Goal: Task Accomplishment & Management: Complete application form

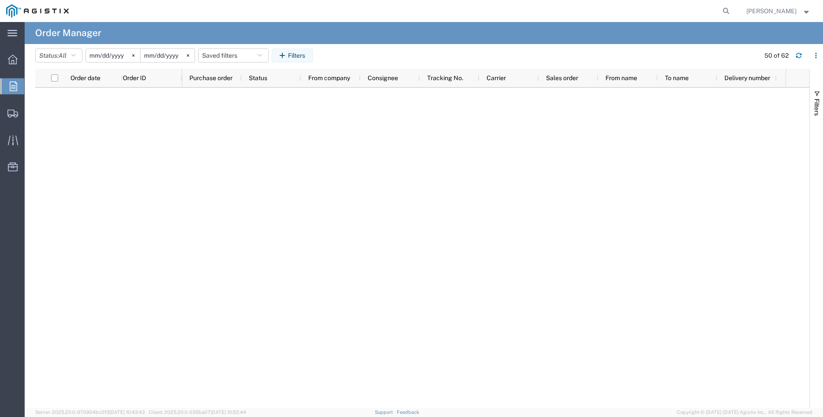
scroll to position [827, 0]
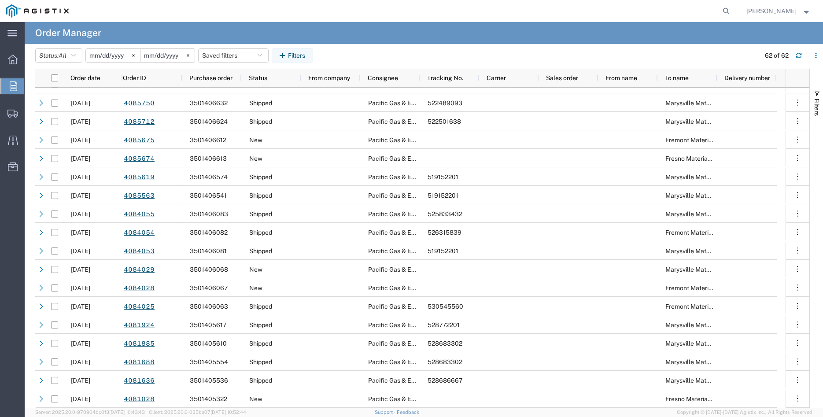
click at [16, 87] on icon at bounding box center [13, 86] width 7 height 10
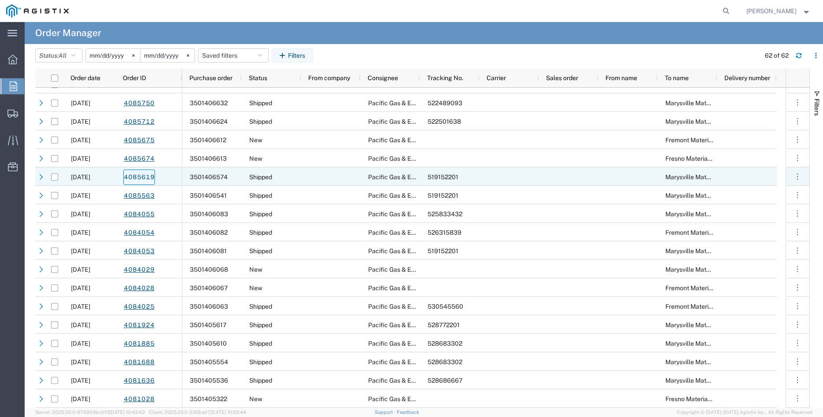
scroll to position [827, 0]
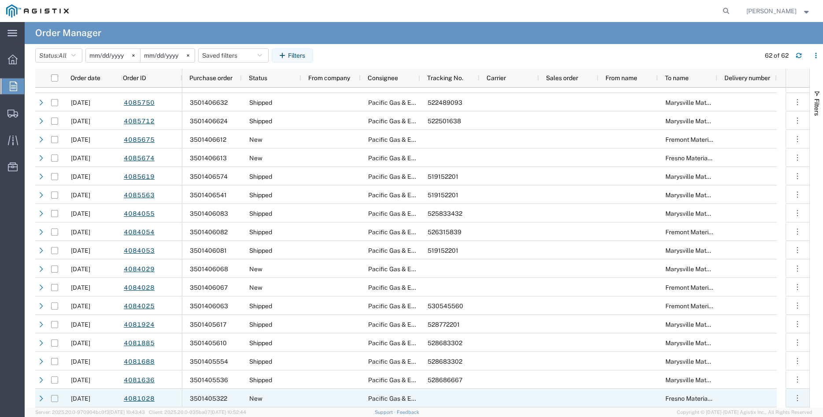
click at [54, 399] on input "Press Space to toggle row selection (unchecked)" at bounding box center [54, 398] width 7 height 7
checkbox input "true"
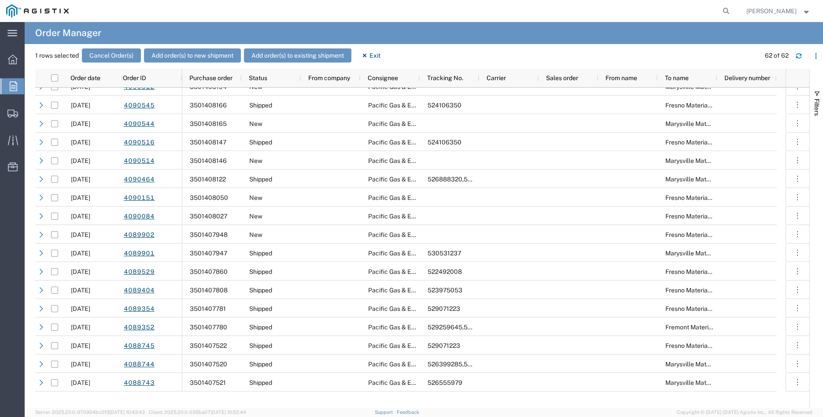
scroll to position [151, 0]
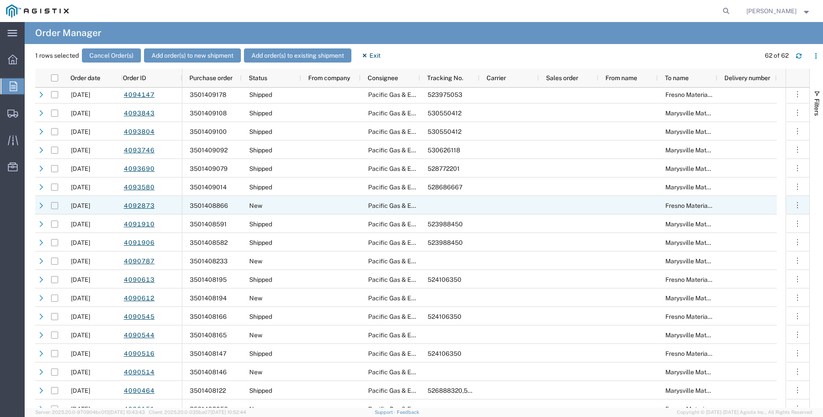
click at [53, 207] on input "Press Space to toggle row selection (unchecked)" at bounding box center [54, 205] width 7 height 7
checkbox input "true"
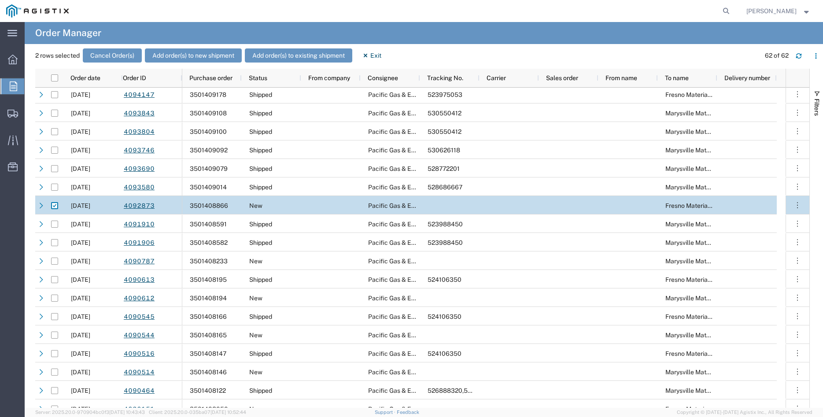
scroll to position [0, 0]
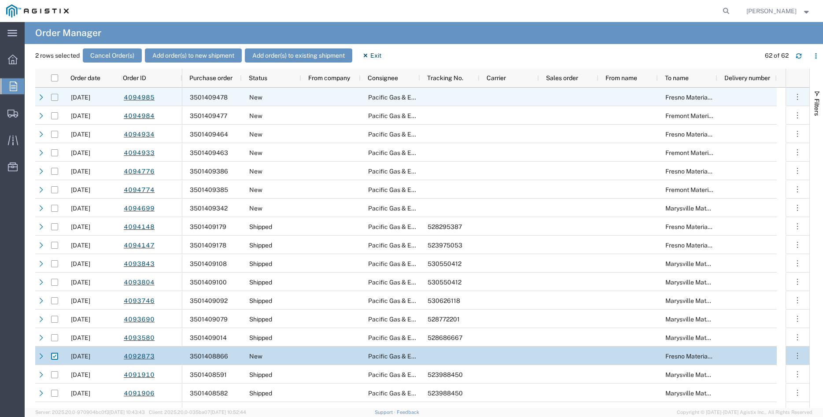
click at [55, 96] on input "Press Space to toggle row selection (unchecked)" at bounding box center [54, 97] width 7 height 7
checkbox input "true"
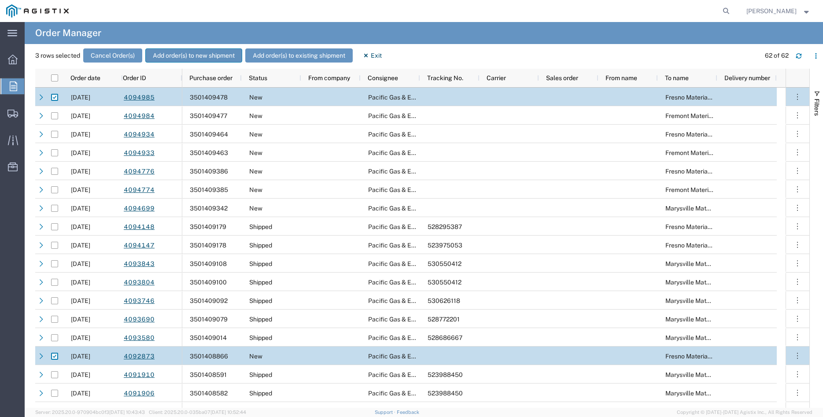
click at [180, 56] on button "Add order(s) to new shipment" at bounding box center [193, 55] width 97 height 14
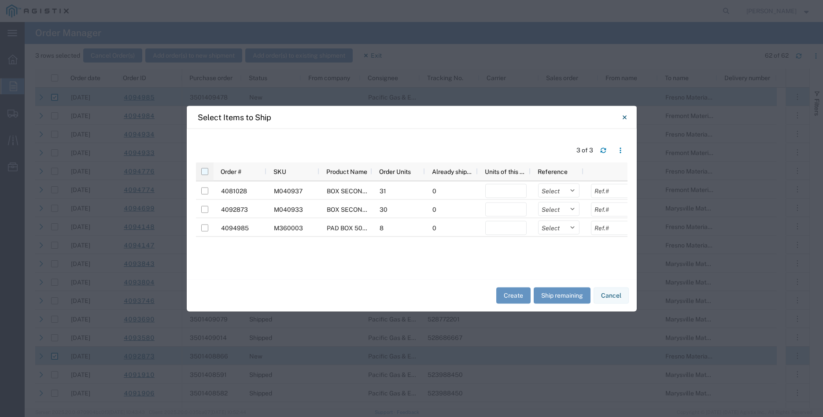
click at [204, 174] on input "checkbox" at bounding box center [204, 171] width 7 height 7
checkbox input "true"
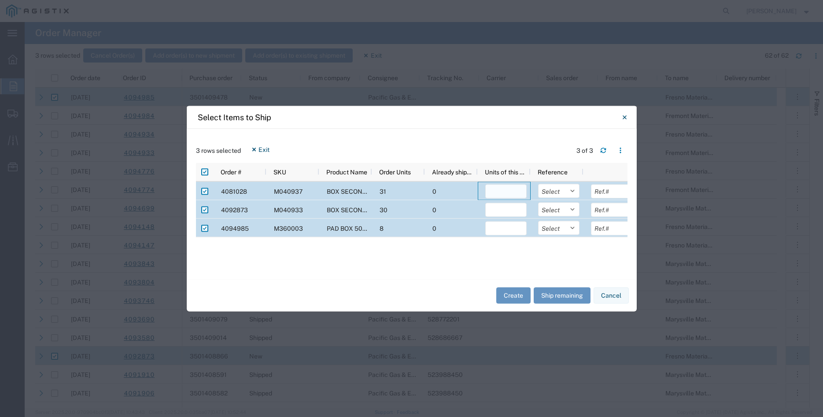
click at [499, 194] on input "number" at bounding box center [505, 191] width 41 height 14
type input "31"
click at [509, 209] on input "number" at bounding box center [505, 210] width 41 height 14
type input "30"
click at [511, 225] on input "number" at bounding box center [505, 228] width 41 height 14
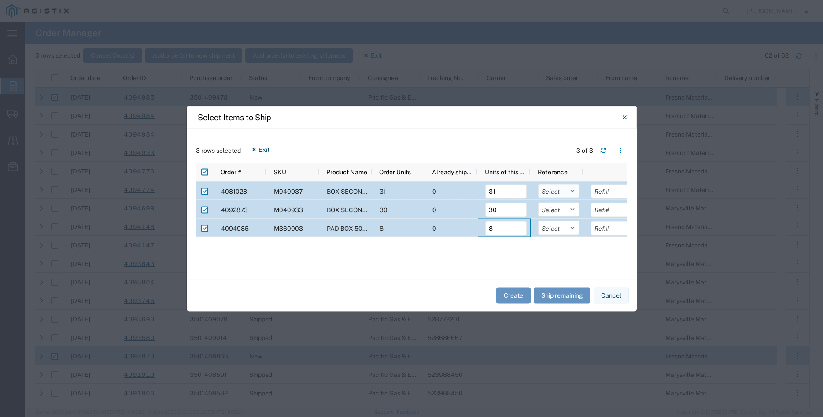
type input "8"
click at [538, 184] on select "Select Purchase Order Delivery Number" at bounding box center [558, 191] width 41 height 14
select select "PURCHORD"
click option "Purchase Order" at bounding box center [0, 0] width 0 height 0
click at [569, 216] on div "Select Purchase Order Delivery Number" at bounding box center [558, 209] width 41 height 18
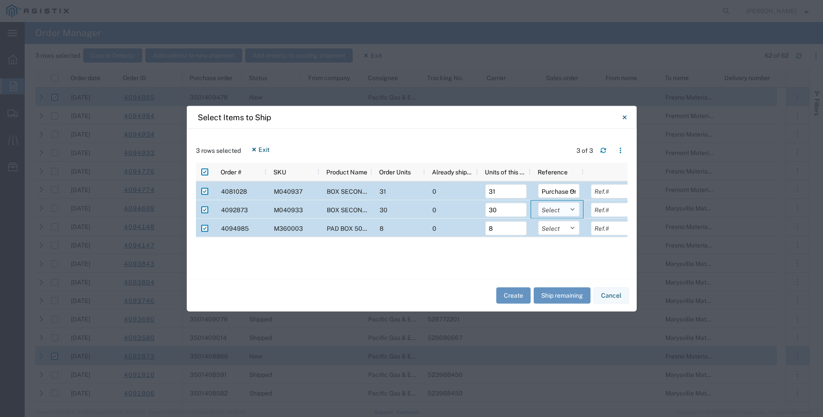
click at [538, 202] on select "Select Purchase Order Delivery Number" at bounding box center [558, 209] width 41 height 14
select select "PURCHORD"
click option "Purchase Order" at bounding box center [0, 0] width 0 height 0
click at [538, 221] on select "Select Purchase Order Delivery Number" at bounding box center [558, 228] width 41 height 14
select select "PURCHORD"
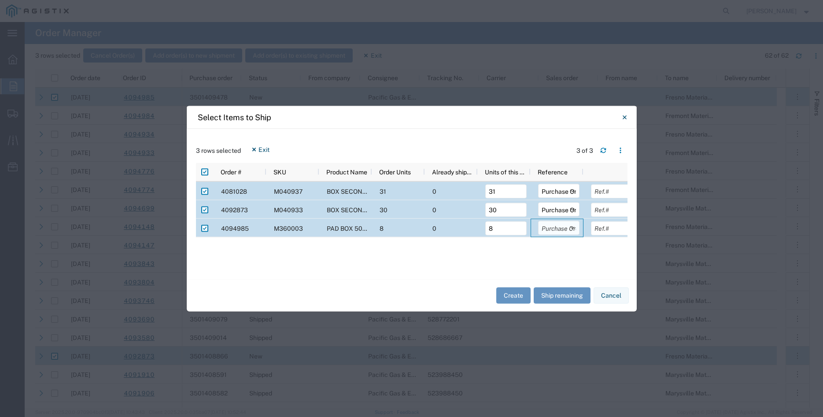
click option "Purchase Order" at bounding box center [0, 0] width 0 height 0
click at [599, 190] on input "text" at bounding box center [611, 191] width 41 height 14
type input "8649.93"
click at [610, 211] on input "text" at bounding box center [611, 210] width 41 height 14
type input "6082.80"
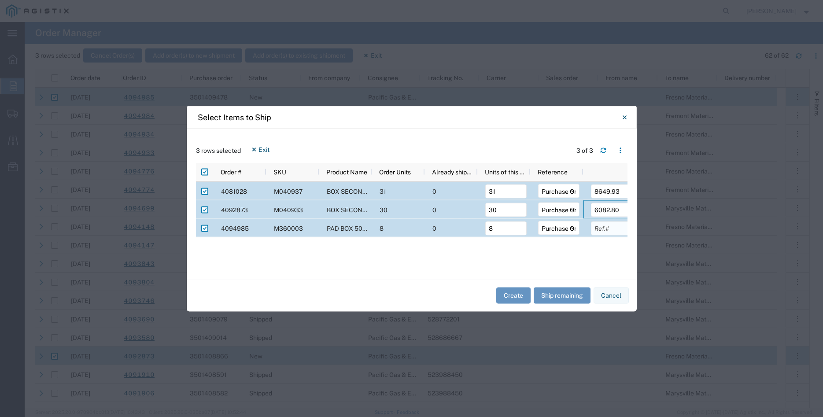
click at [605, 229] on input "text" at bounding box center [611, 228] width 41 height 14
type input "5746.88"
click at [465, 295] on div "Create Ship remaining Cancel" at bounding box center [412, 295] width 450 height 32
click at [510, 297] on button "Create" at bounding box center [513, 296] width 34 height 16
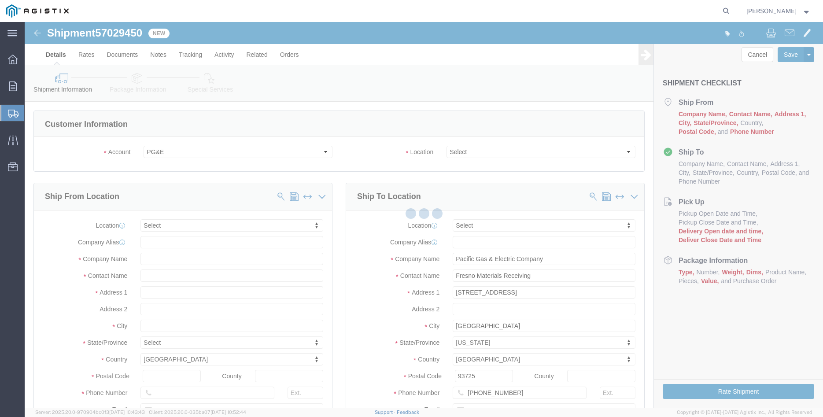
select select
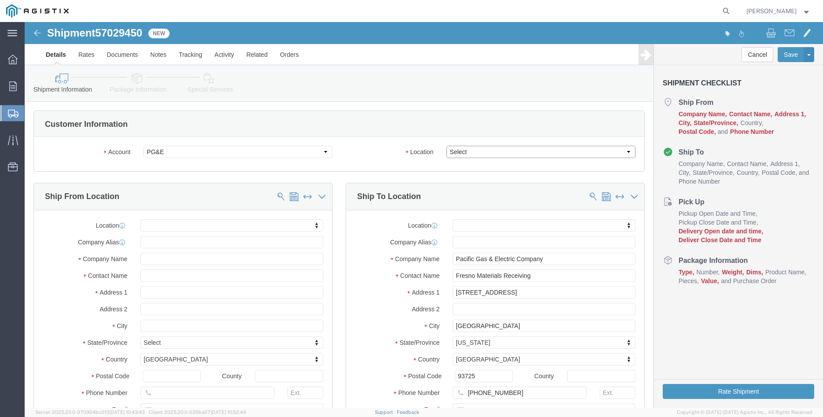
click select "Select All Others [GEOGRAPHIC_DATA] [GEOGRAPHIC_DATA] [GEOGRAPHIC_DATA] [GEOGRA…"
select select "19745"
click option "[GEOGRAPHIC_DATA]"
click body "Shipment 57029450 New Details Rates Documents Notes Tracking Activity Related O…"
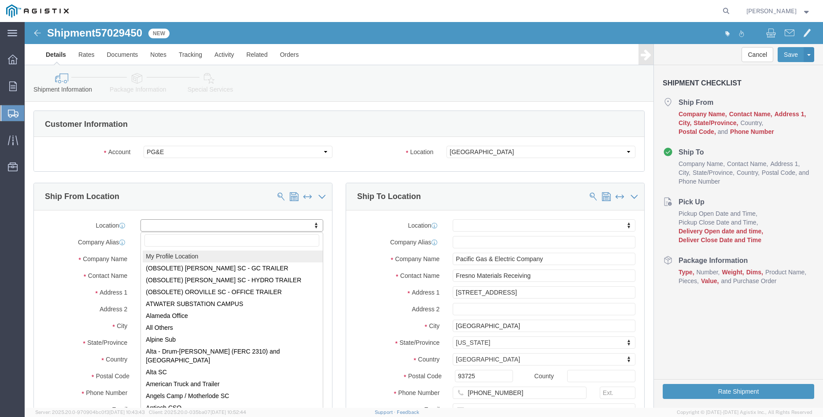
select select "MYPROFILE"
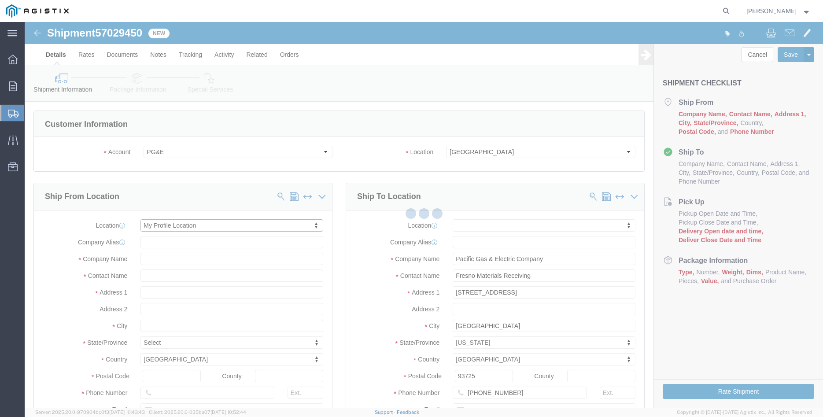
click div
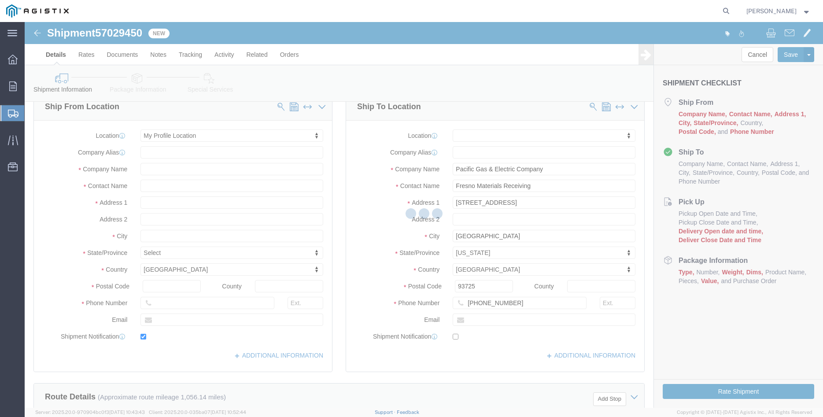
type input "305 [PERSON_NAME] DANCER DR"
type input "95377"
type input "[PHONE_NUMBER]"
type input "[PERSON_NAME][EMAIL_ADDRESS][DOMAIN_NAME]"
checkbox input "true"
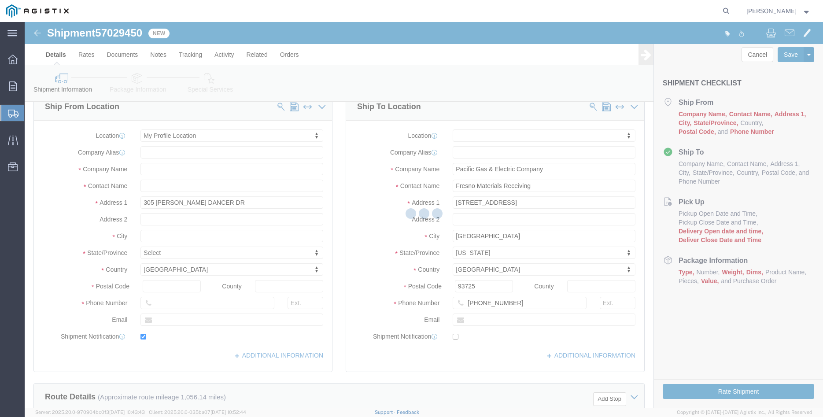
type input "[PERSON_NAME] Iron Works Inc"
type input "[PERSON_NAME]"
select select "CA"
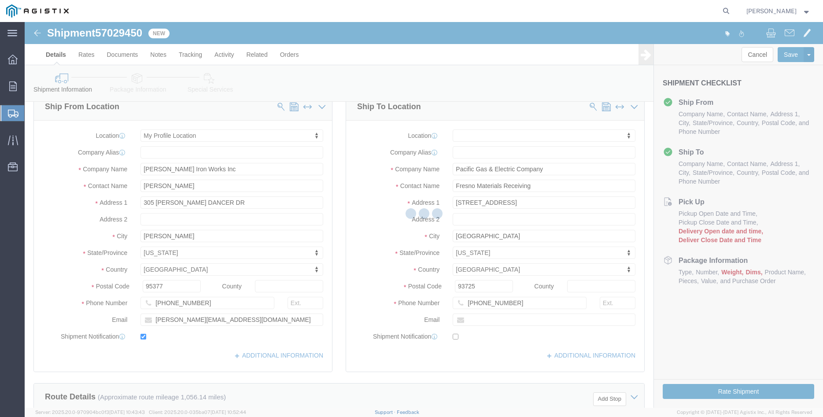
scroll to position [180, 0]
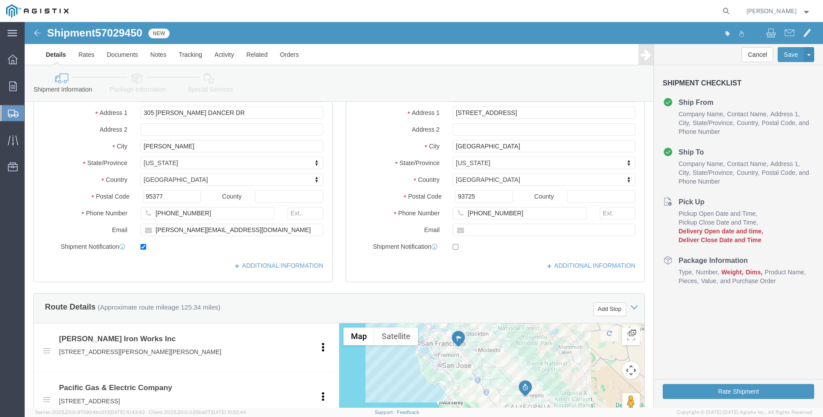
click div "Ship From Location Location My Profile Location My Profile Location (OBSOLETE) …"
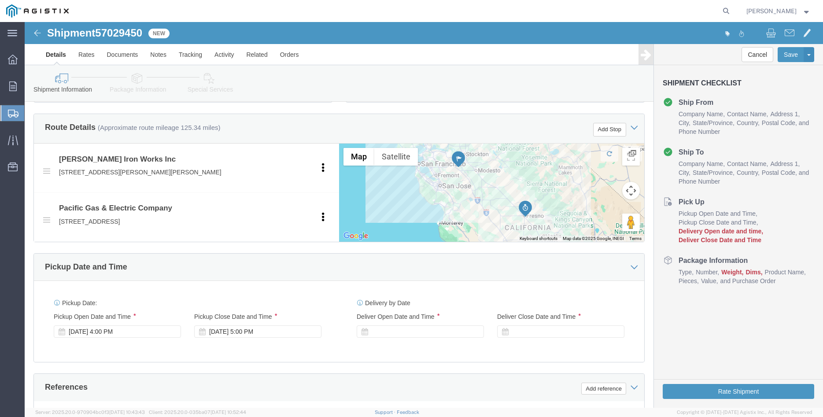
scroll to position [539, 0]
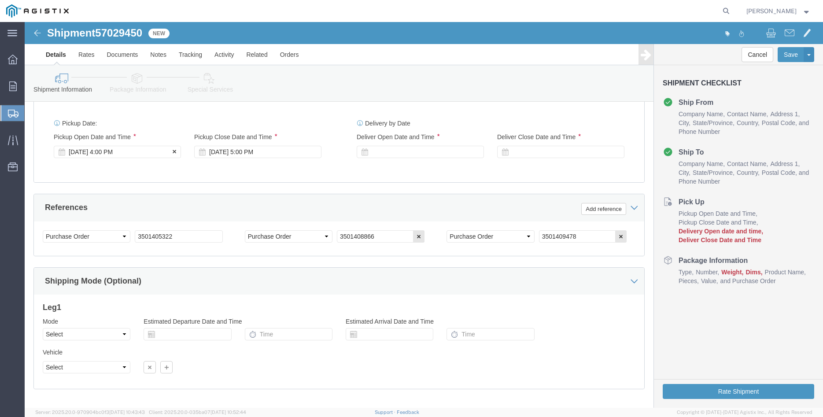
click div "[DATE] 4:00 PM"
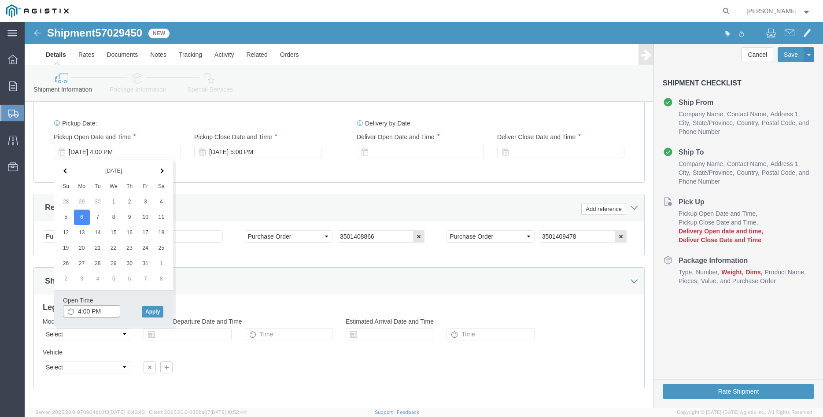
click input "4:00 PM"
type input "9:00 AM"
click button "Apply"
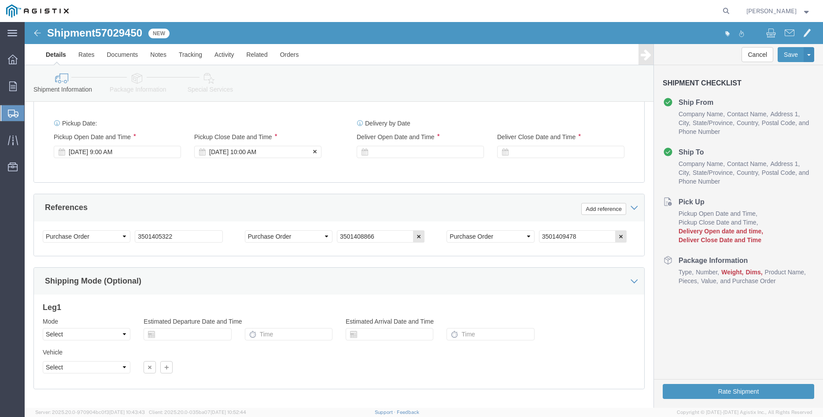
click div "[DATE] 10:00 AM"
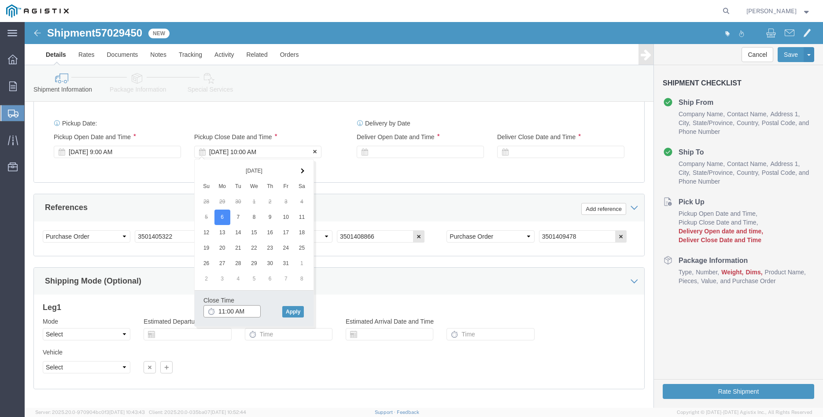
type input "11:00 AM"
click button "Apply"
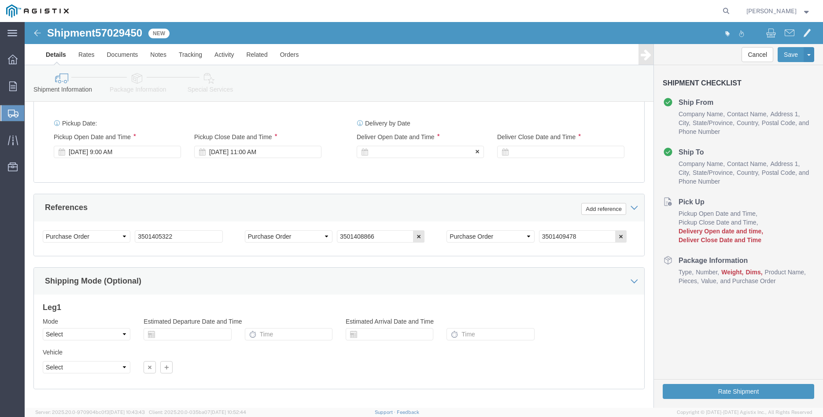
click div
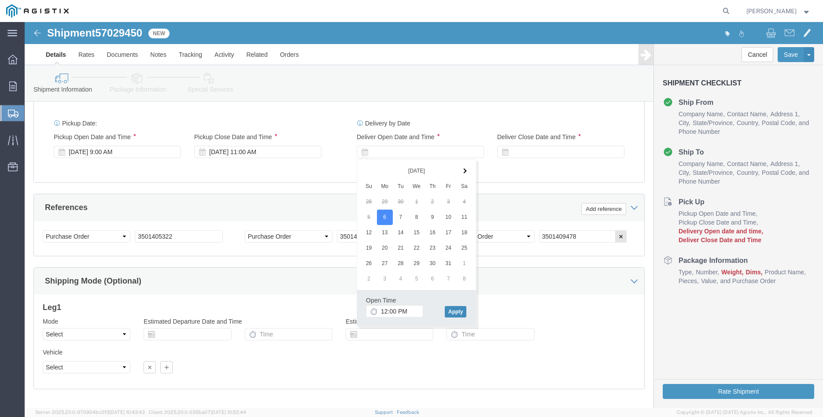
click button "Apply"
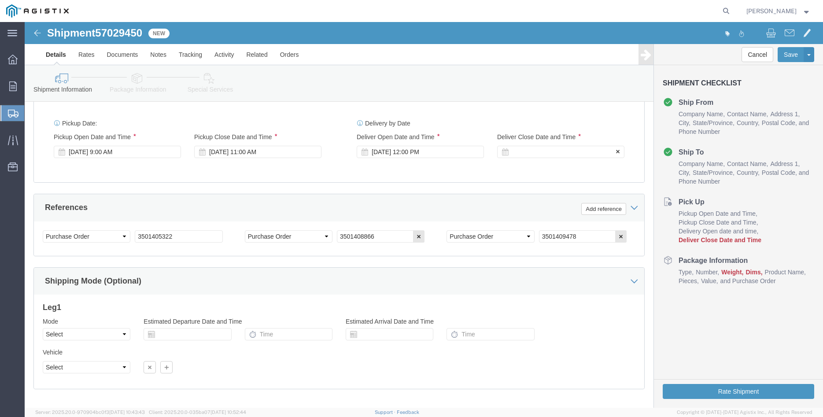
click div
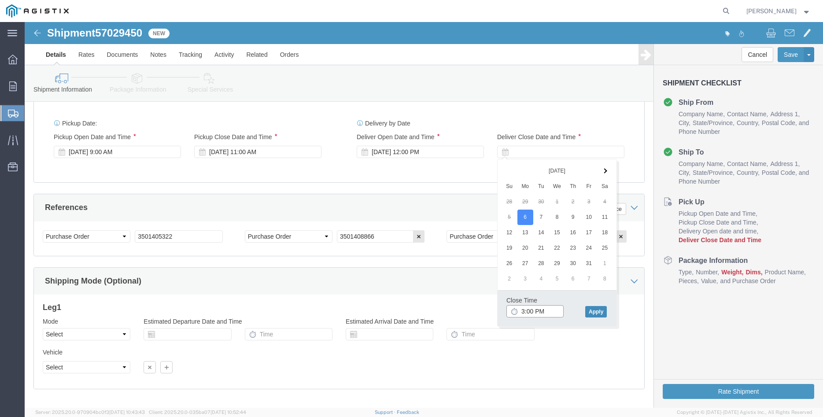
type input "3:00 PM"
click button "Apply"
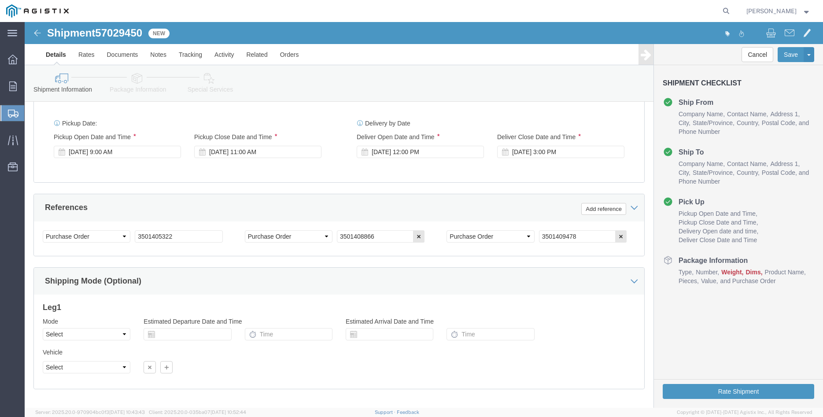
click div "Please fix the following errors Customer Information Account Select [PERSON_NAM…"
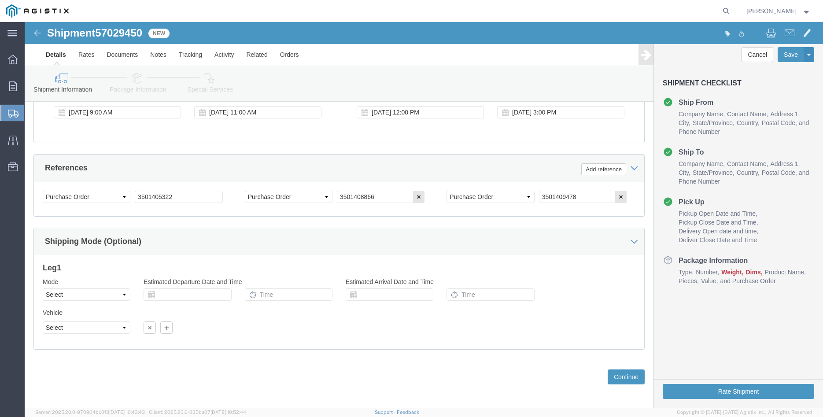
scroll to position [582, 0]
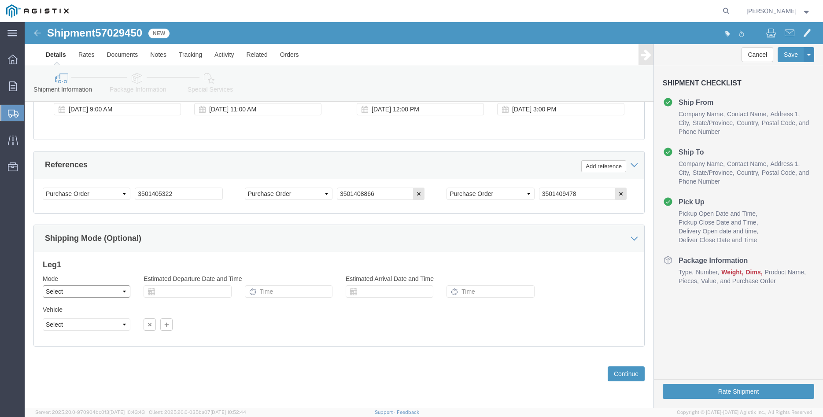
click select "Select Air Less than Truckload Multi-Leg Ocean Freight Rail Small Parcel Truckl…"
select select "TL"
click option "Truckload"
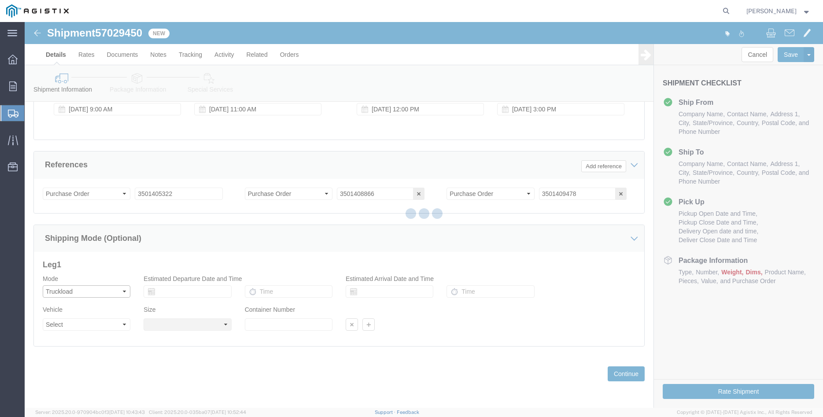
select select
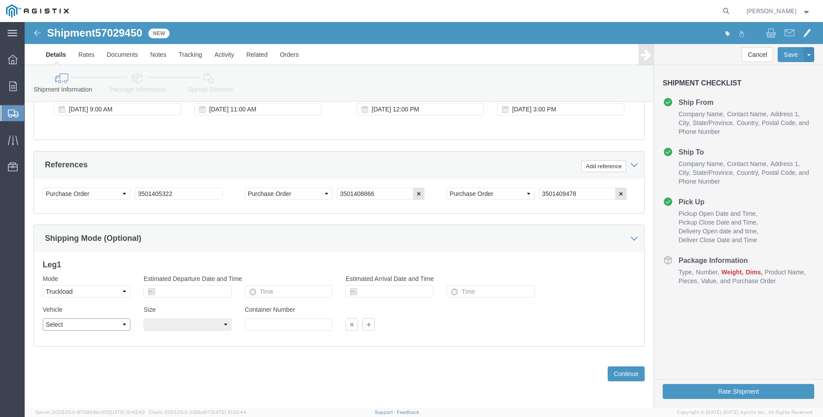
click select "Select 1-Ton (PSS) 10 Wheel 10 Yard Dump Truck 20 Yard Dump Truck Bobtail Botto…"
select select "FLBD"
click option "Flat Bed"
click select "Select 35 Feet 20 Feet 28 Feet 53 Feet 40 Feet 48 Feet"
select select "48FT"
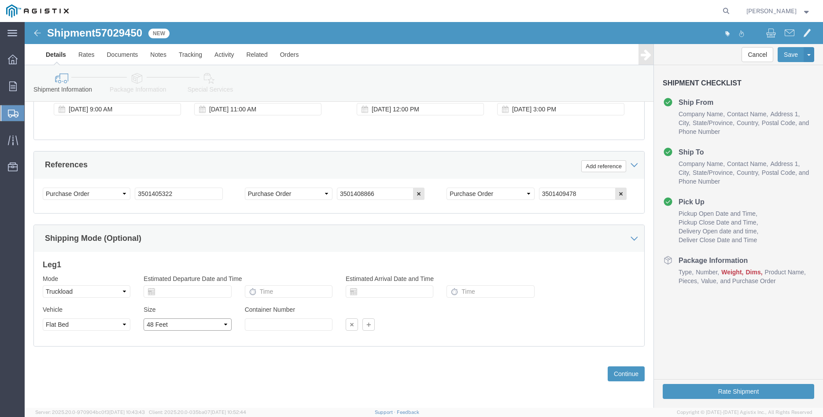
click option "48 Feet"
click div "Previous Continue"
click button "Continue"
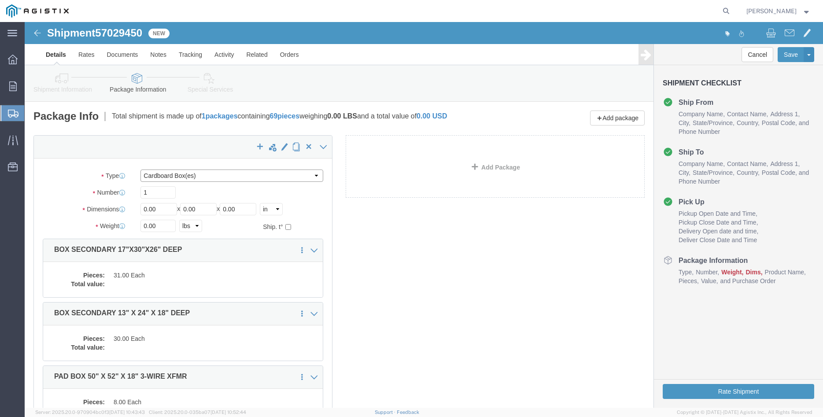
click select "Select Bulk Bundle(s) Cardboard Box(es) Carton(s) Crate(s) Drum(s) (Fiberboard)…"
select select "PONS"
click option "Pallet(s) Oversized (Not Stackable)"
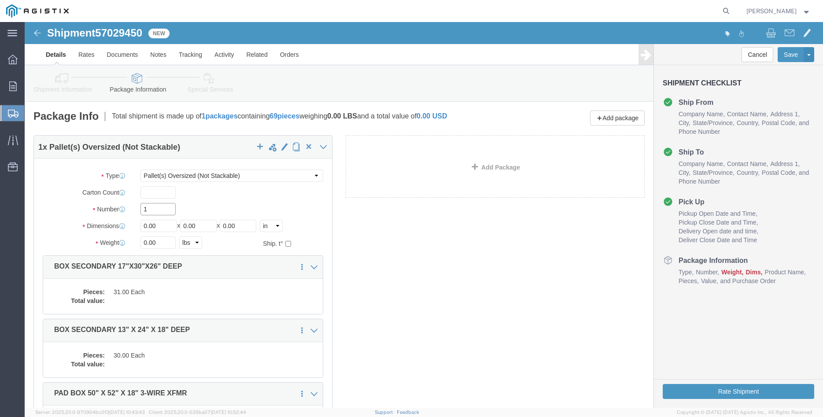
click input "1"
type input "19"
type input "40"
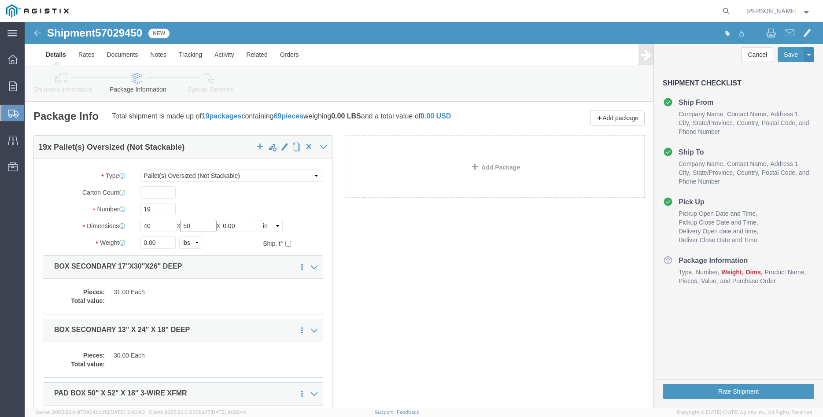
type input "50"
type input "58"
click input "0.00"
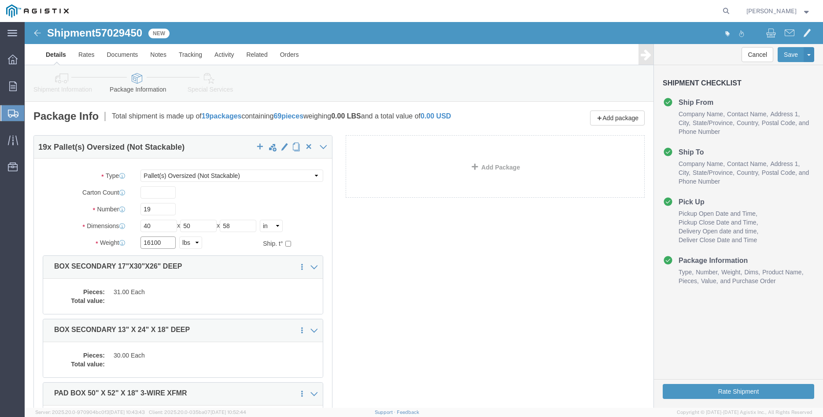
type input "16100"
click label "Carton Count"
click dd "31.00 Each"
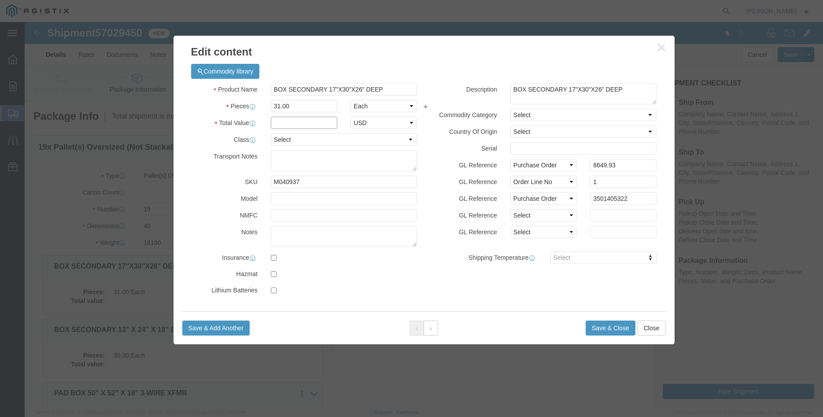
click input "text"
type input "8649.93"
click select "Select 50 55 60 65 70 85 92.5 100 125 175 250 300 400"
select select "100"
click option "100"
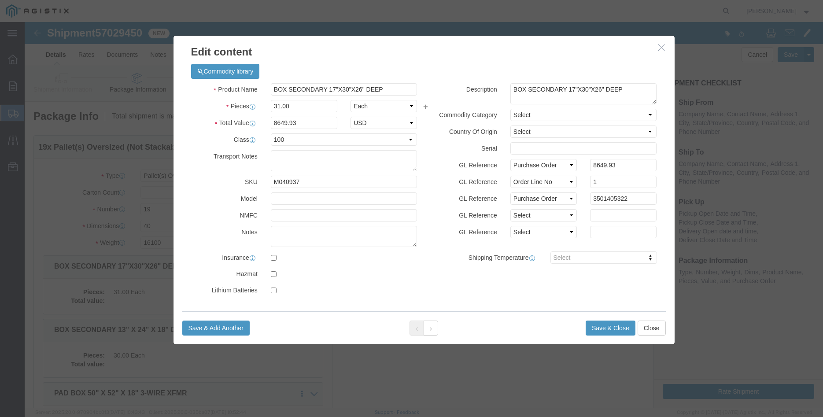
click label "GL Reference"
click button "Save & Close"
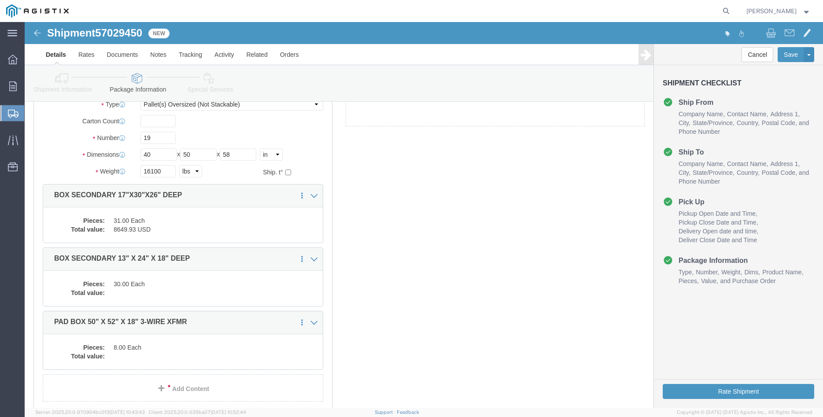
scroll to position [90, 0]
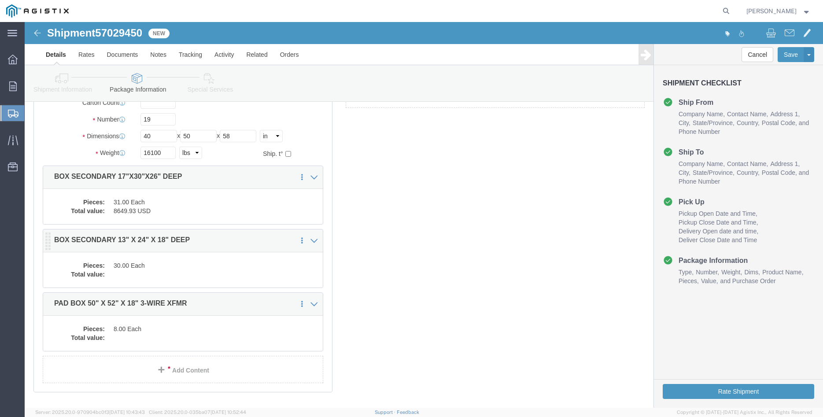
click dd
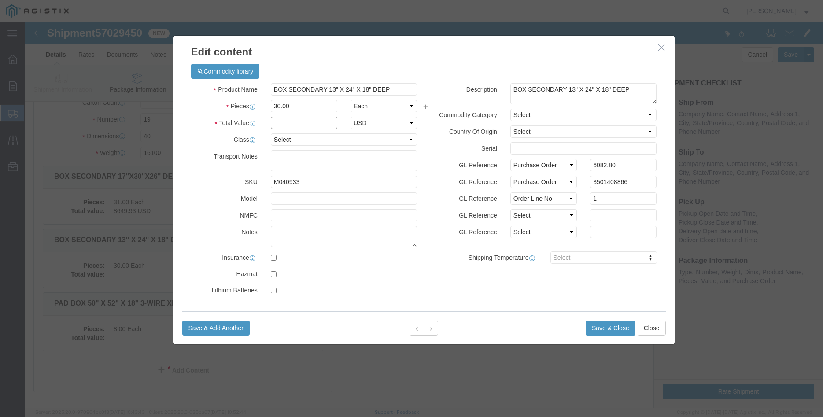
click input "text"
type input "6082.80"
click select "Select 50 55 60 65 70 85 92.5 100 125 175 250 300 400"
select select "100"
click option "100"
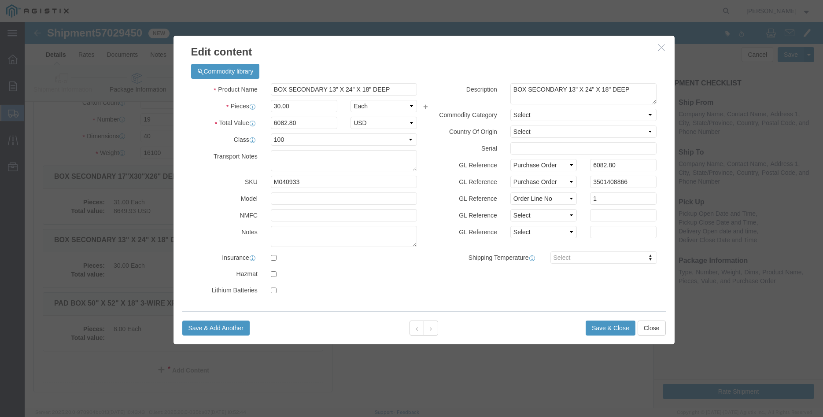
click div "GL Reference Select Account Type Activity ID Airline Appointment Number ASN Bat…"
click button "Save & Close"
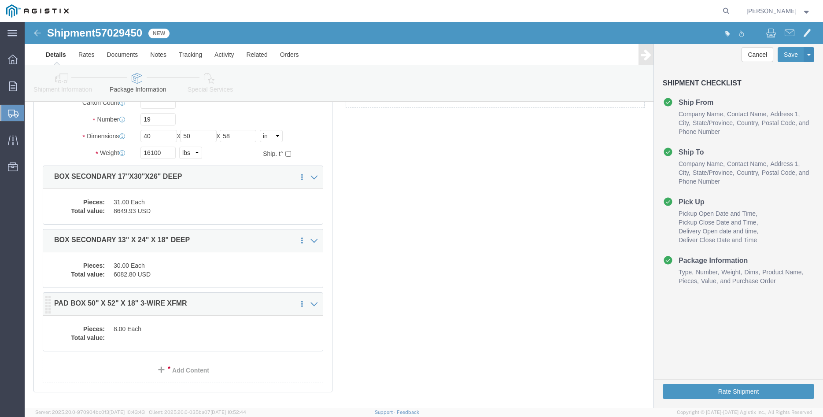
click dd "8.00 Each"
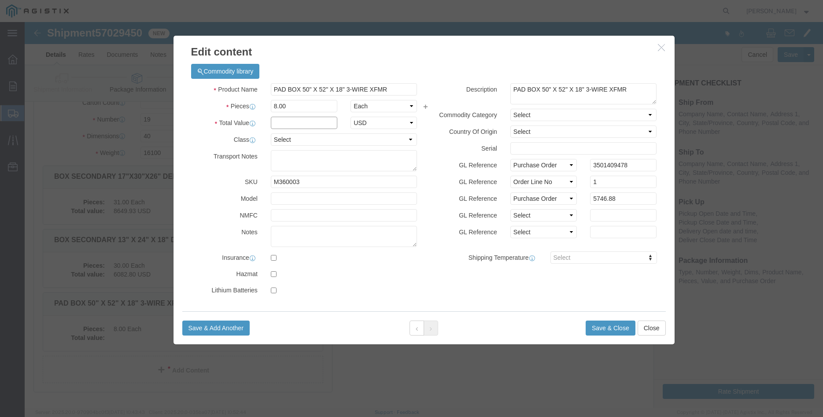
click input "text"
type input "5746.88"
click select "Select 50 55 60 65 70 85 92.5 100 125 175 250 300 400"
select select "100"
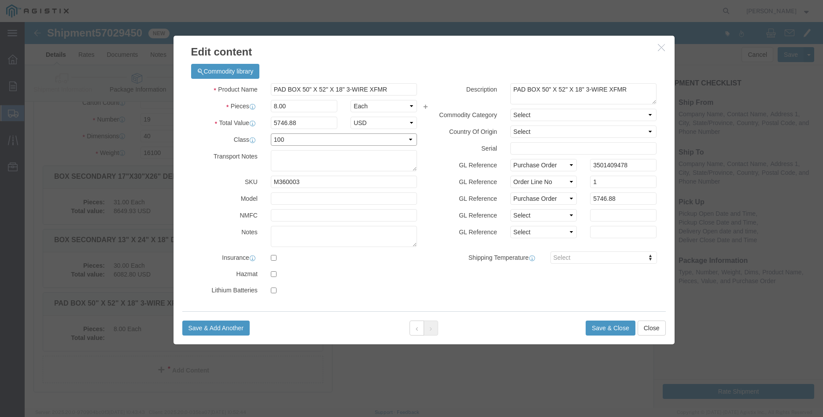
click option "100"
click label "GL Reference"
click button "Save & Close"
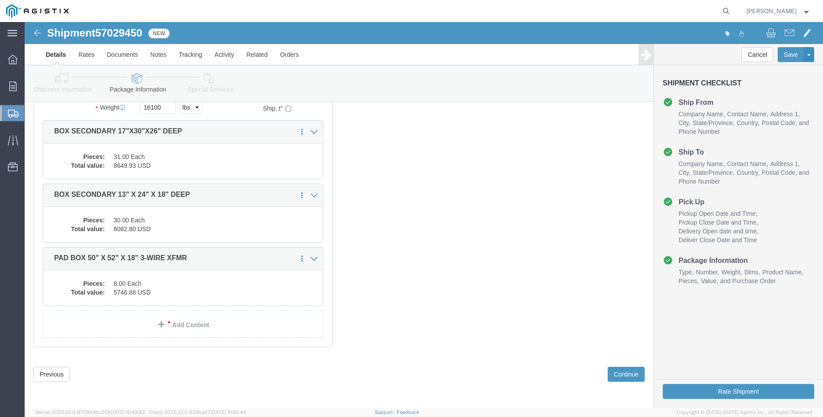
scroll to position [142, 0]
click button "Continue"
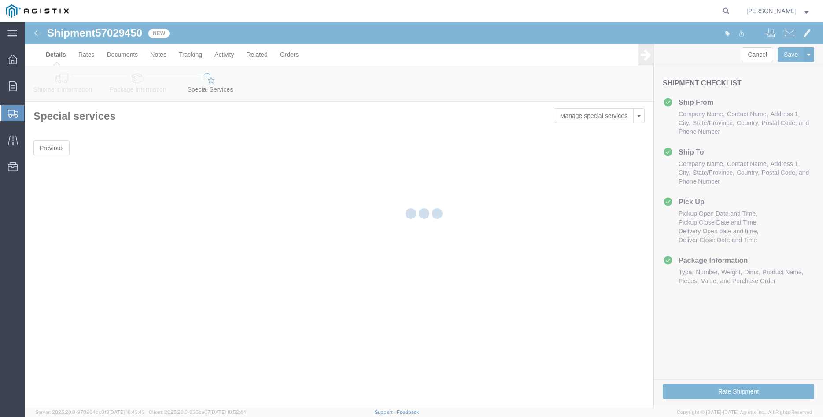
scroll to position [0, 0]
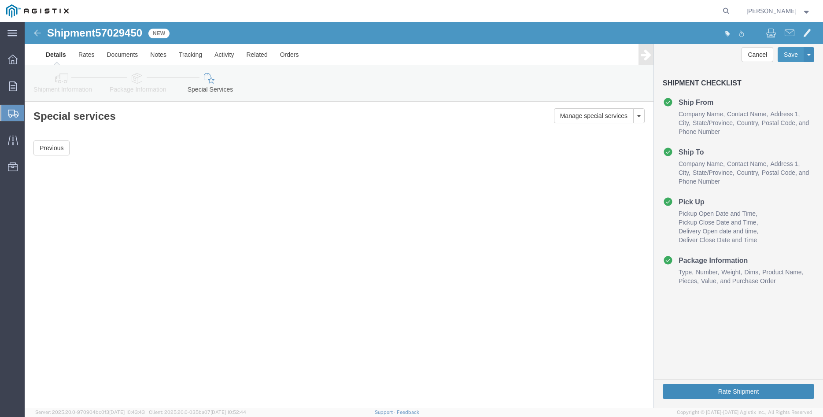
click button "Rate Shipment"
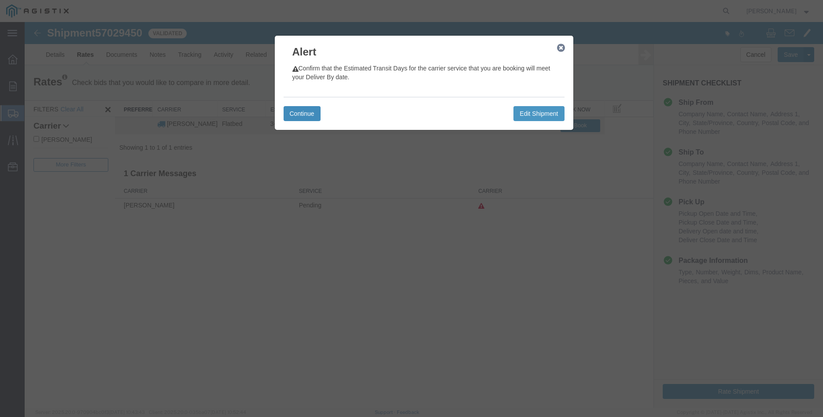
click at [310, 109] on button "Continue" at bounding box center [302, 113] width 37 height 15
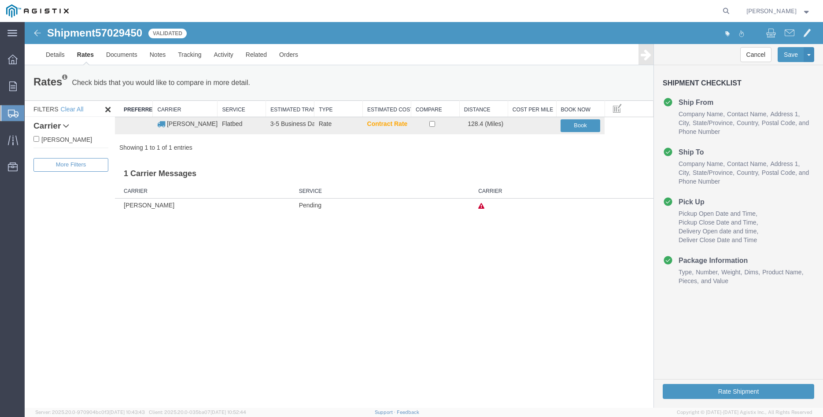
click at [70, 138] on label "[PERSON_NAME]" at bounding box center [70, 139] width 75 height 10
click at [39, 138] on input "[PERSON_NAME]" at bounding box center [36, 139] width 6 height 6
checkbox input "true"
click at [431, 125] on input "checkbox" at bounding box center [432, 124] width 6 height 6
checkbox input "true"
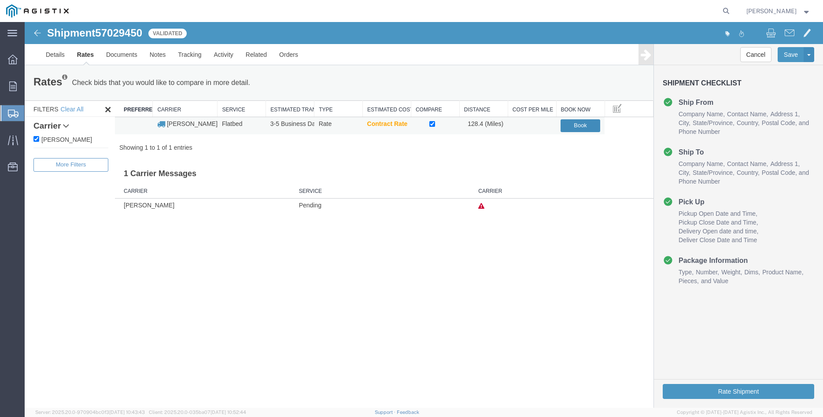
click at [566, 126] on button "Book" at bounding box center [581, 125] width 40 height 13
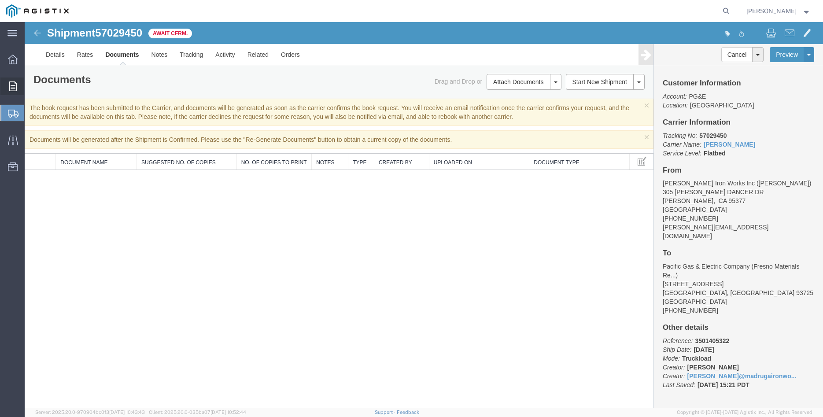
click at [16, 89] on icon at bounding box center [12, 86] width 7 height 10
